Goal: Information Seeking & Learning: Learn about a topic

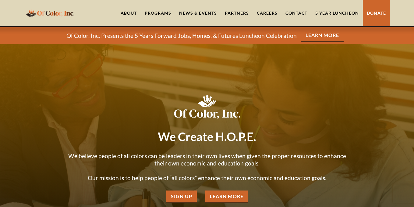
click at [45, 15] on img "home" at bounding box center [50, 13] width 52 height 12
click at [336, 14] on link "5 Year Luncheon" at bounding box center [338, 13] width 52 height 26
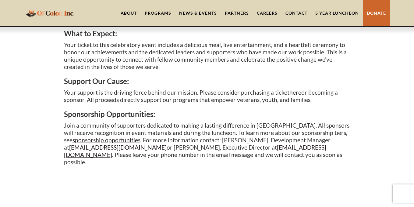
scroll to position [355, 0]
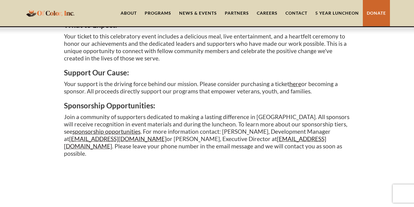
click at [336, 11] on link "5 Year Luncheon" at bounding box center [338, 13] width 52 height 26
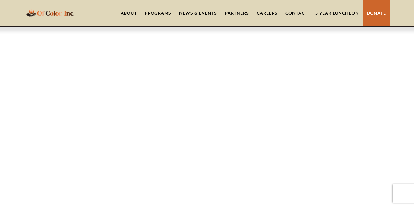
scroll to position [492, 0]
click at [296, 11] on link "Contact" at bounding box center [297, 13] width 30 height 26
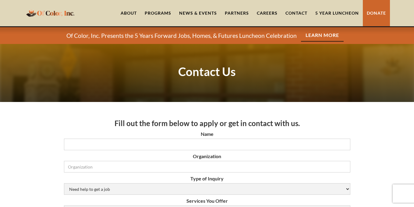
click at [274, 11] on link "Careers" at bounding box center [267, 13] width 29 height 26
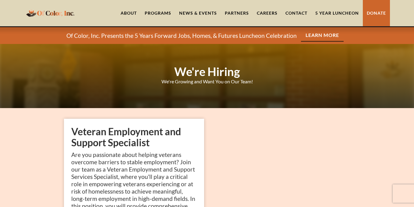
click at [244, 14] on link "Partners" at bounding box center [237, 13] width 32 height 26
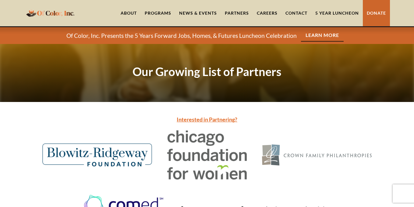
click at [200, 11] on link "News & Events" at bounding box center [198, 13] width 46 height 26
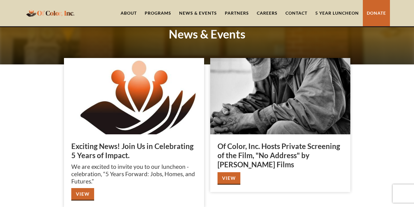
scroll to position [39, 0]
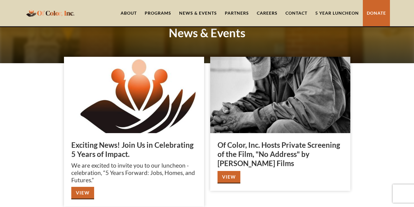
click at [152, 109] on img at bounding box center [134, 95] width 140 height 76
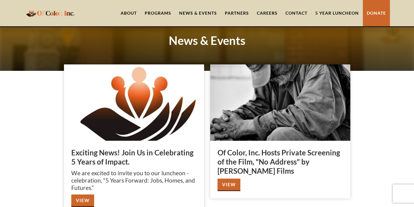
scroll to position [43, 0]
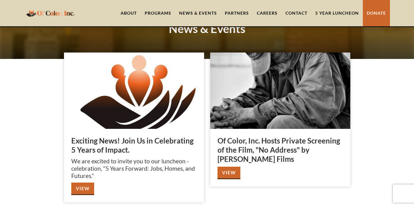
click at [82, 190] on link "View" at bounding box center [82, 188] width 23 height 13
click at [190, 12] on link "News & Events" at bounding box center [198, 13] width 46 height 26
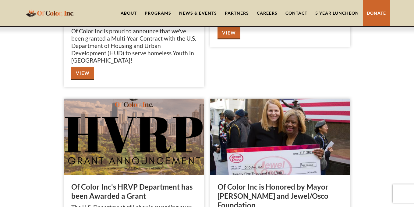
scroll to position [855, 0]
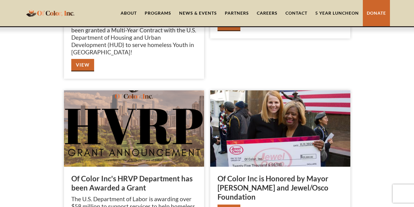
click at [232, 204] on link "View" at bounding box center [229, 210] width 23 height 13
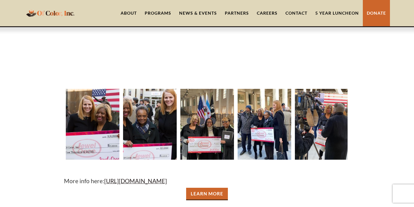
scroll to position [205, 0]
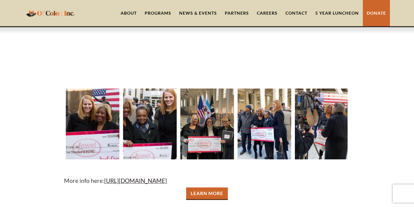
click at [199, 141] on img "open lightbox" at bounding box center [208, 123] width 54 height 71
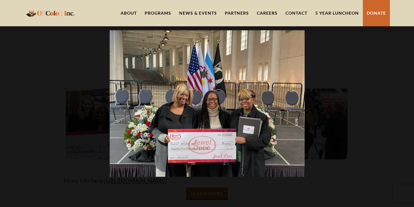
click at [139, 113] on img at bounding box center [207, 103] width 195 height 146
click at [311, 127] on div at bounding box center [207, 103] width 414 height 199
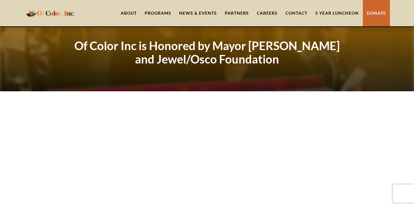
scroll to position [0, 0]
